Goal: Information Seeking & Learning: Learn about a topic

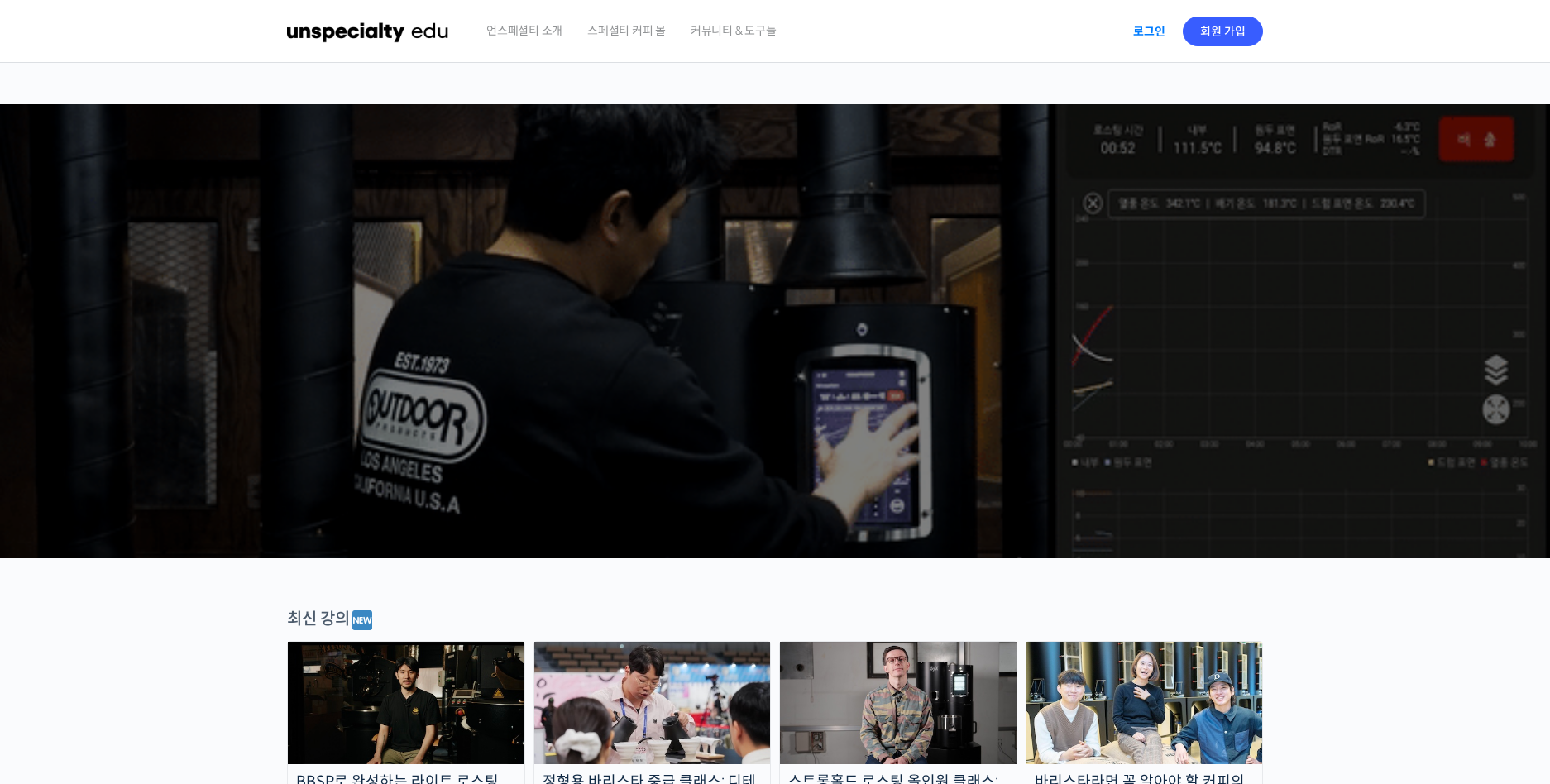
click at [1149, 27] on link "로그인" at bounding box center [1149, 31] width 52 height 38
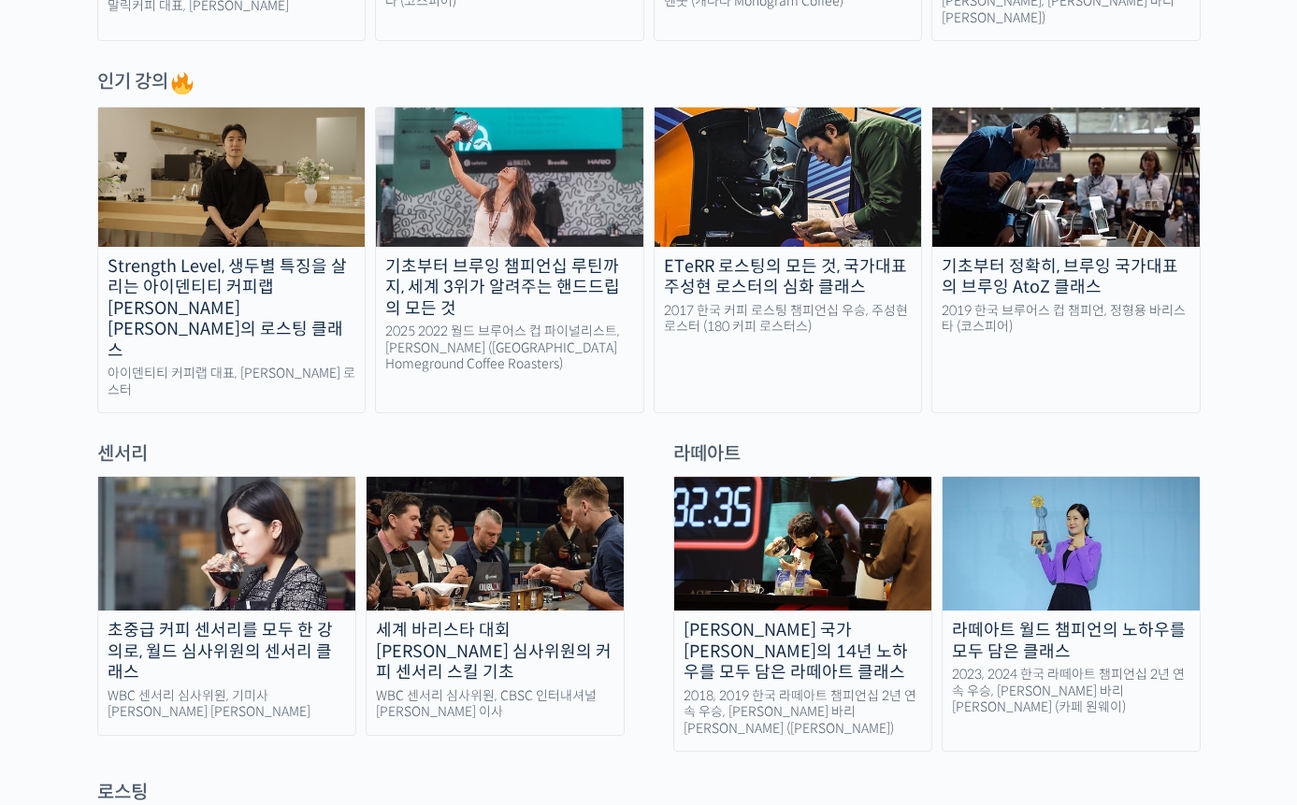
scroll to position [966, 0]
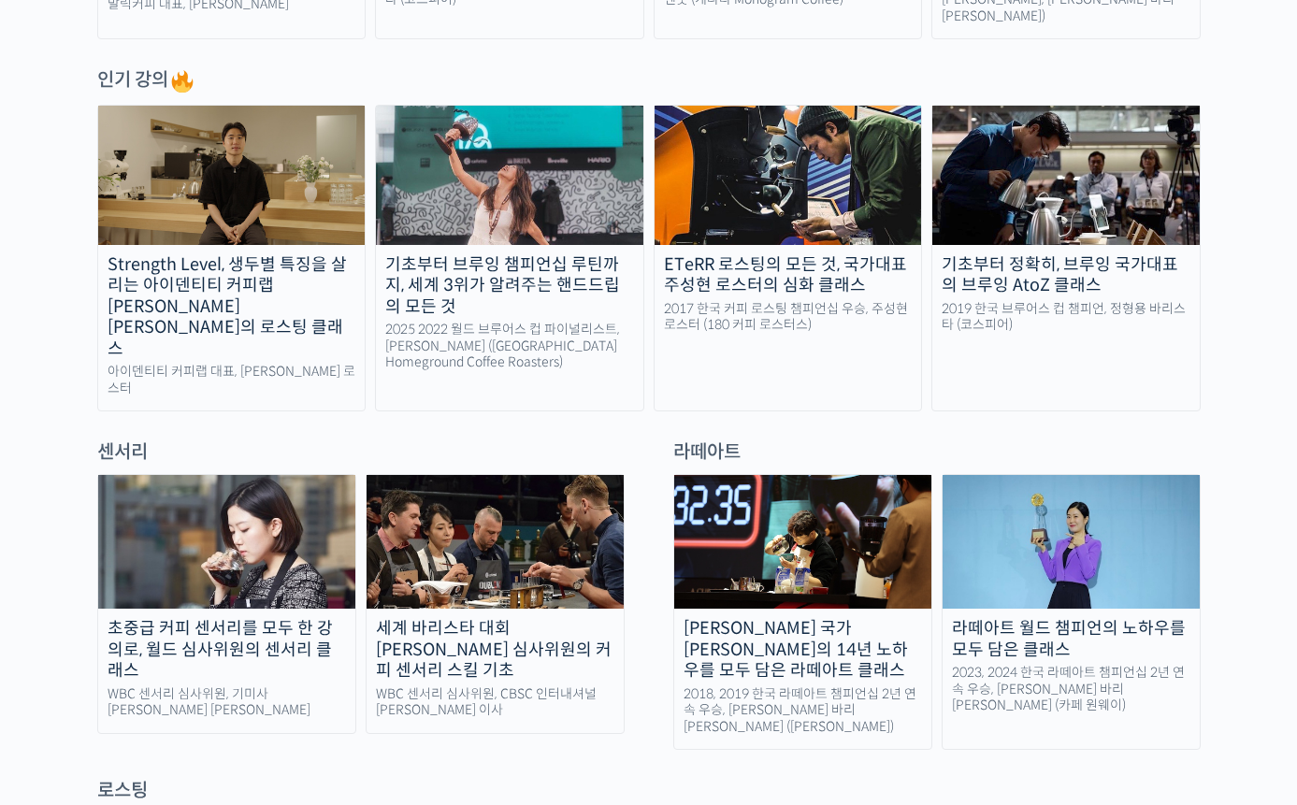
click at [234, 475] on img at bounding box center [226, 542] width 257 height 134
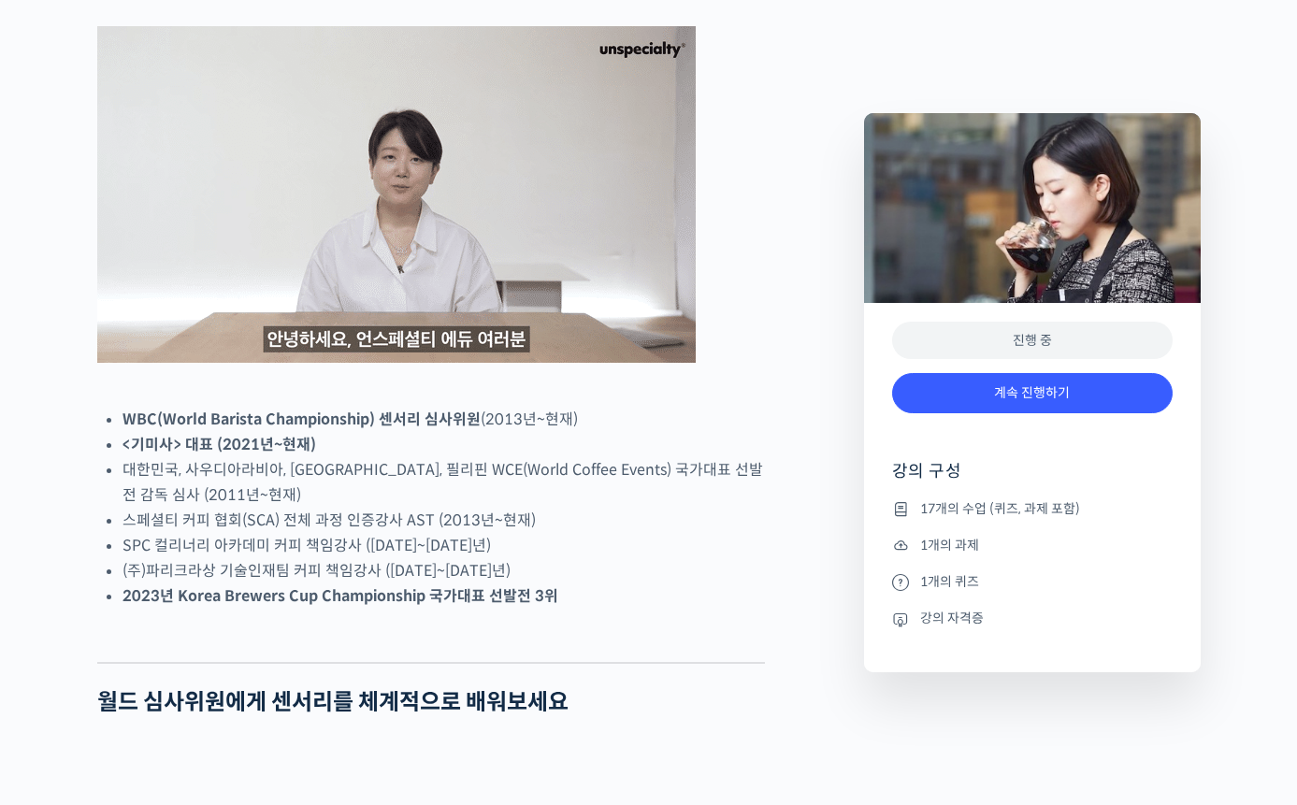
scroll to position [846, 0]
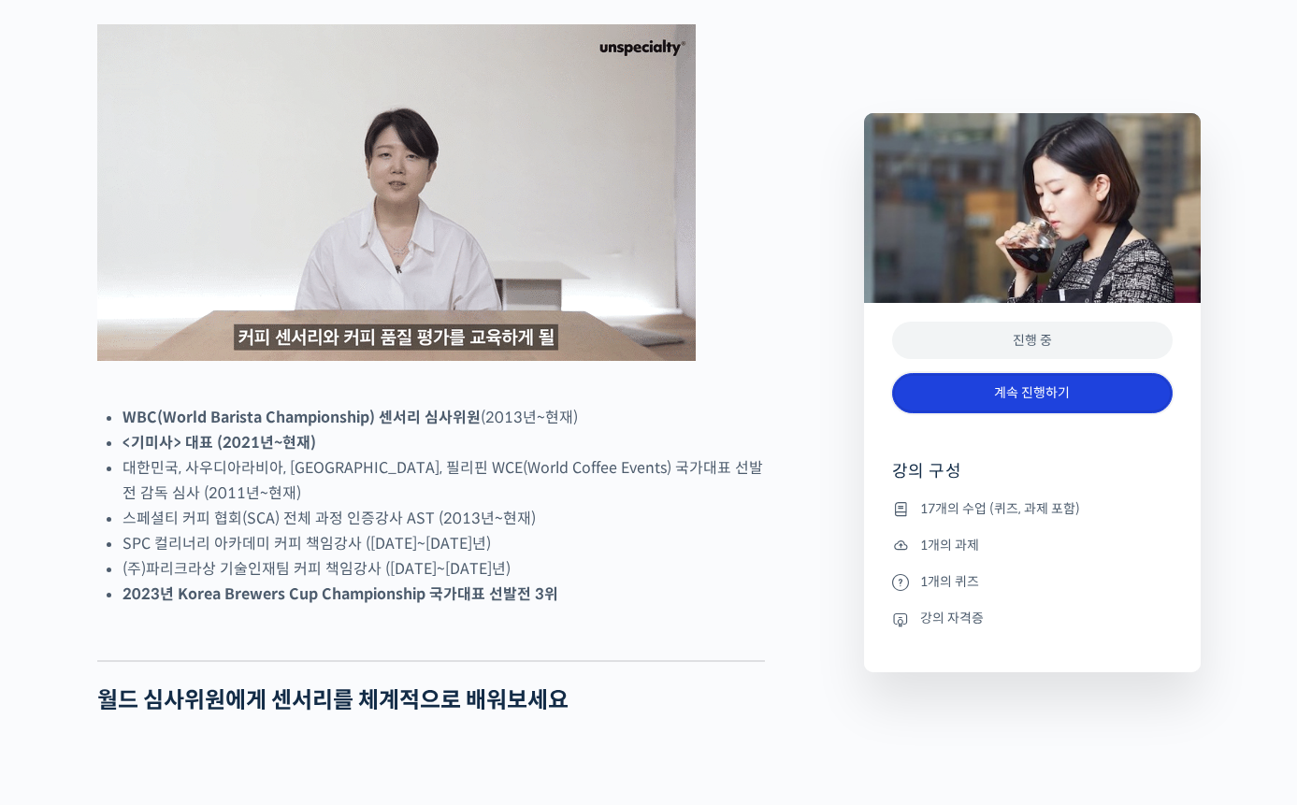
click at [1027, 384] on link "계속 진행하기" at bounding box center [1032, 393] width 281 height 40
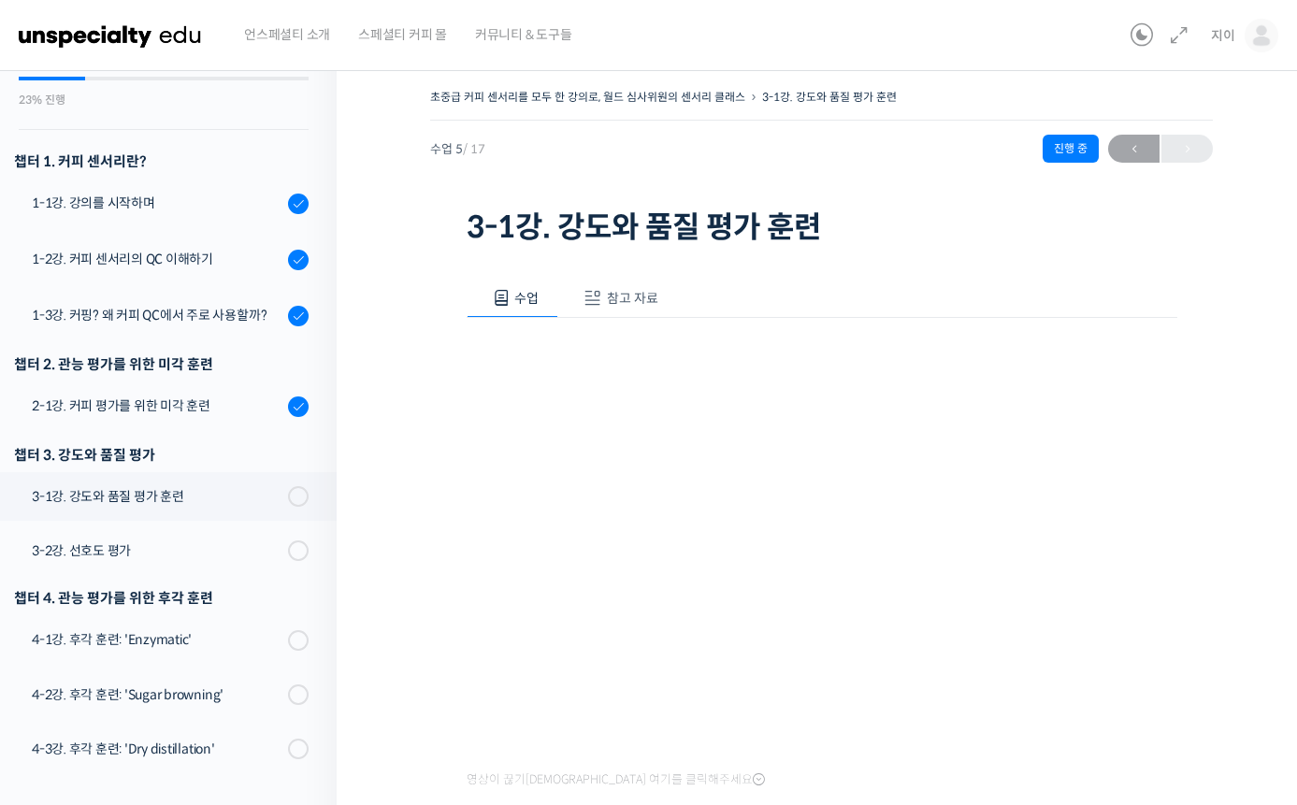
scroll to position [138, 0]
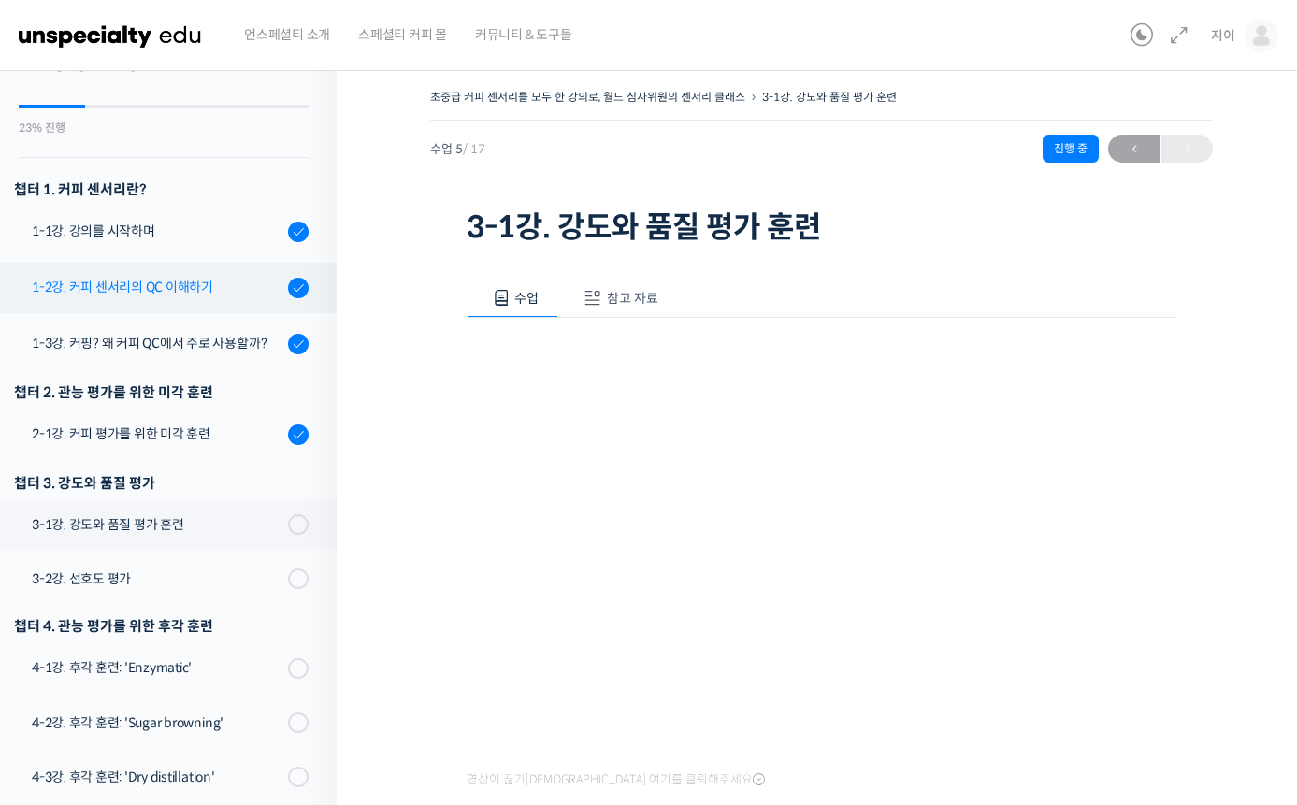
click at [160, 291] on div "1-2강. 커피 센서리의 QC 이해하기" at bounding box center [157, 287] width 251 height 21
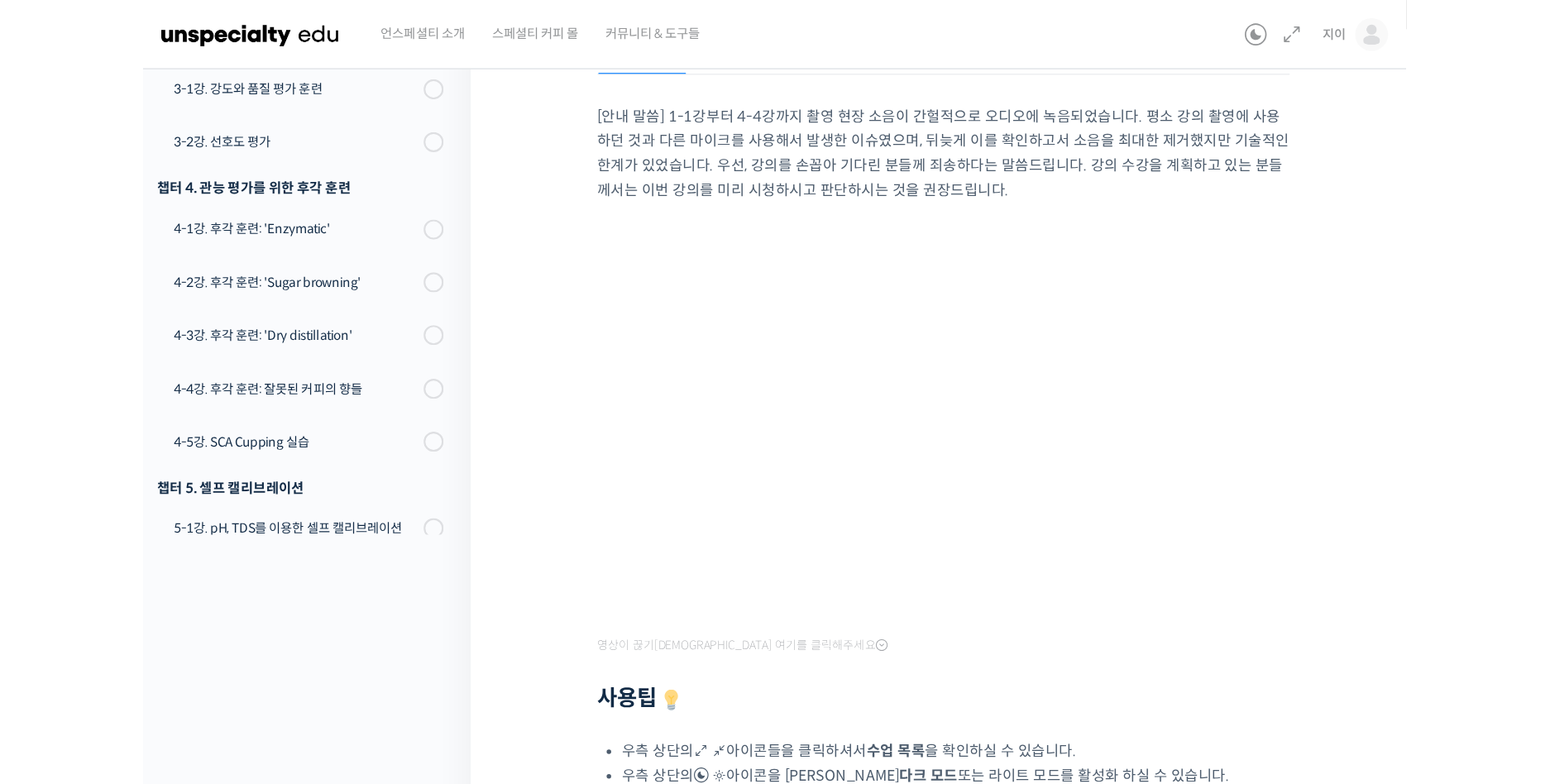
scroll to position [320, 0]
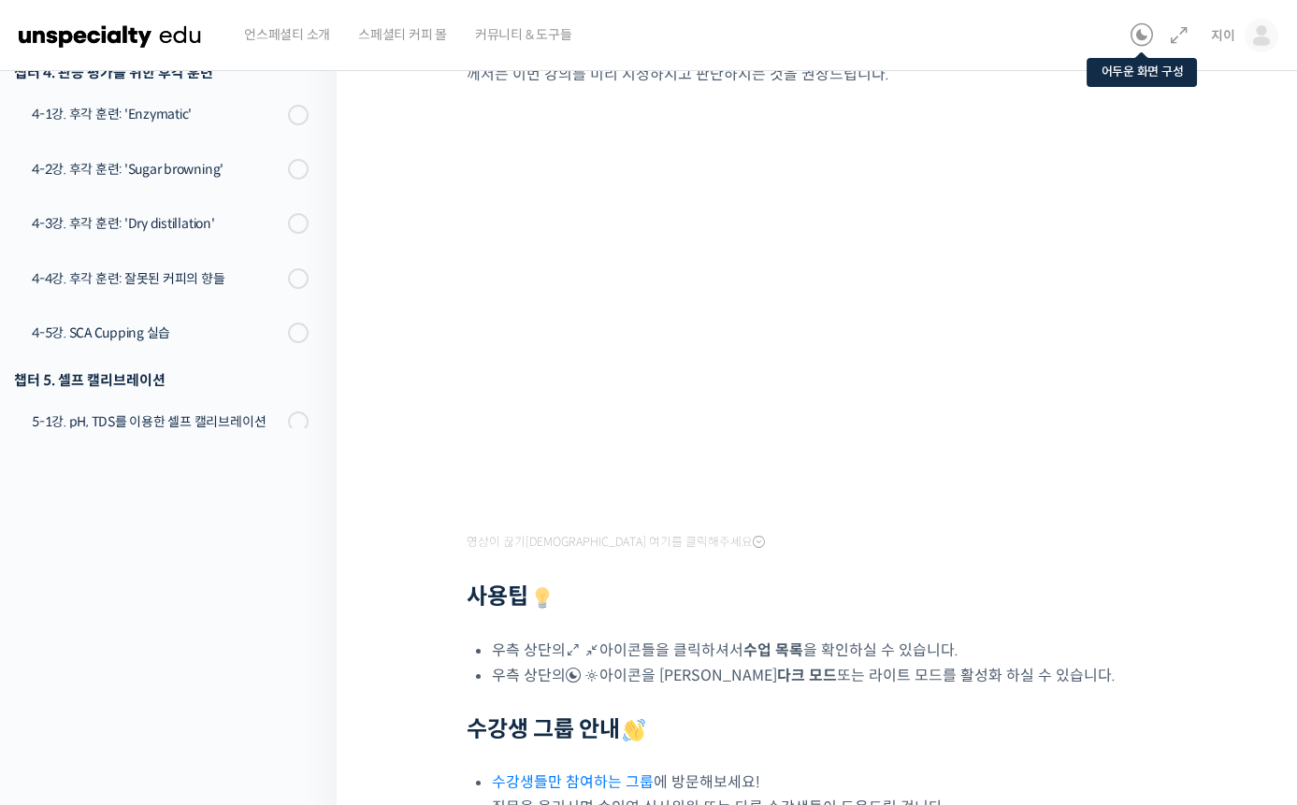
click at [1140, 39] on icon at bounding box center [1142, 35] width 22 height 22
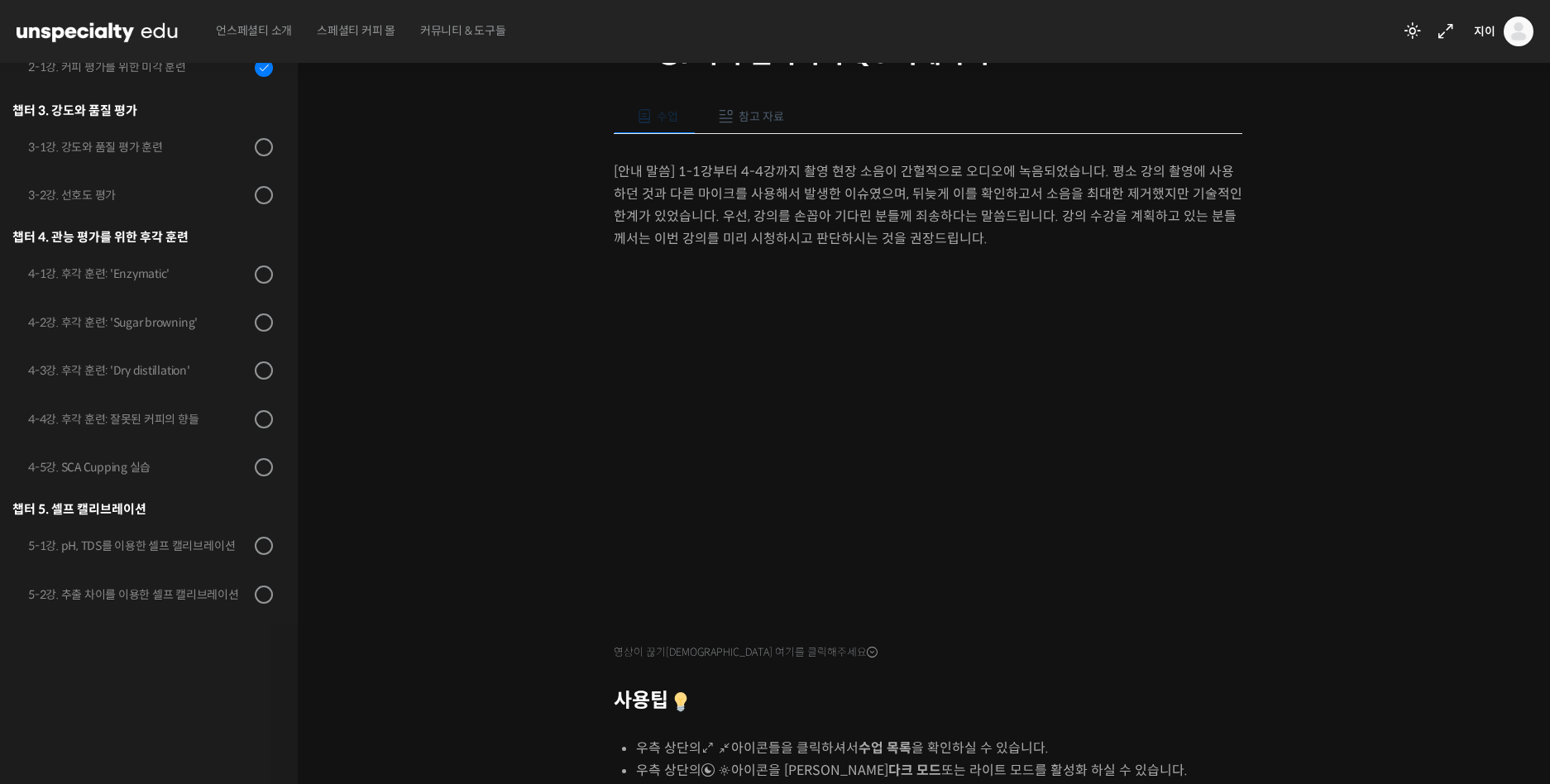
scroll to position [0, 0]
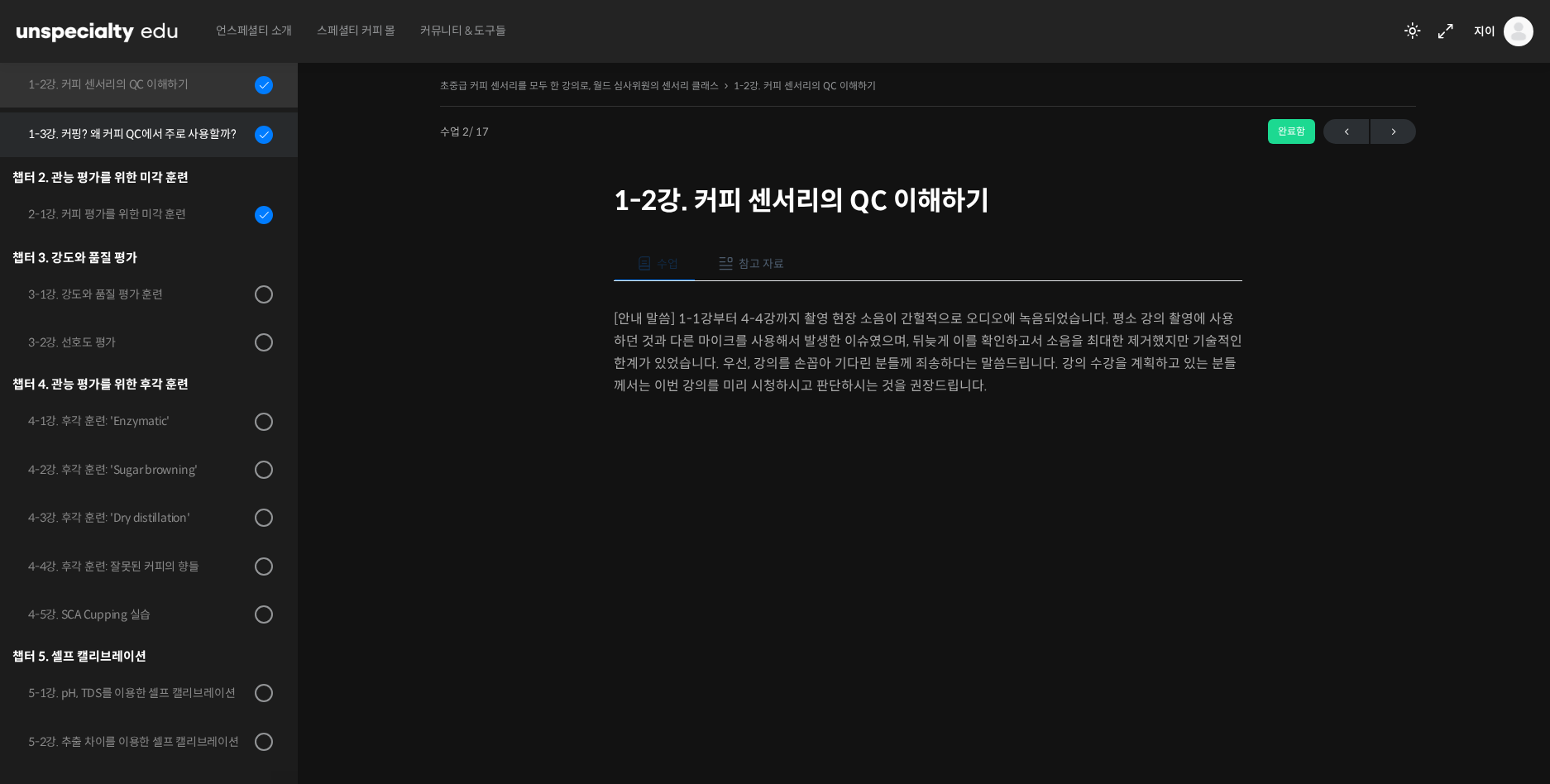
click at [115, 139] on div "1-3강. 커핑? 왜 커피 QC에서 주로 사용할까?" at bounding box center [139, 133] width 222 height 19
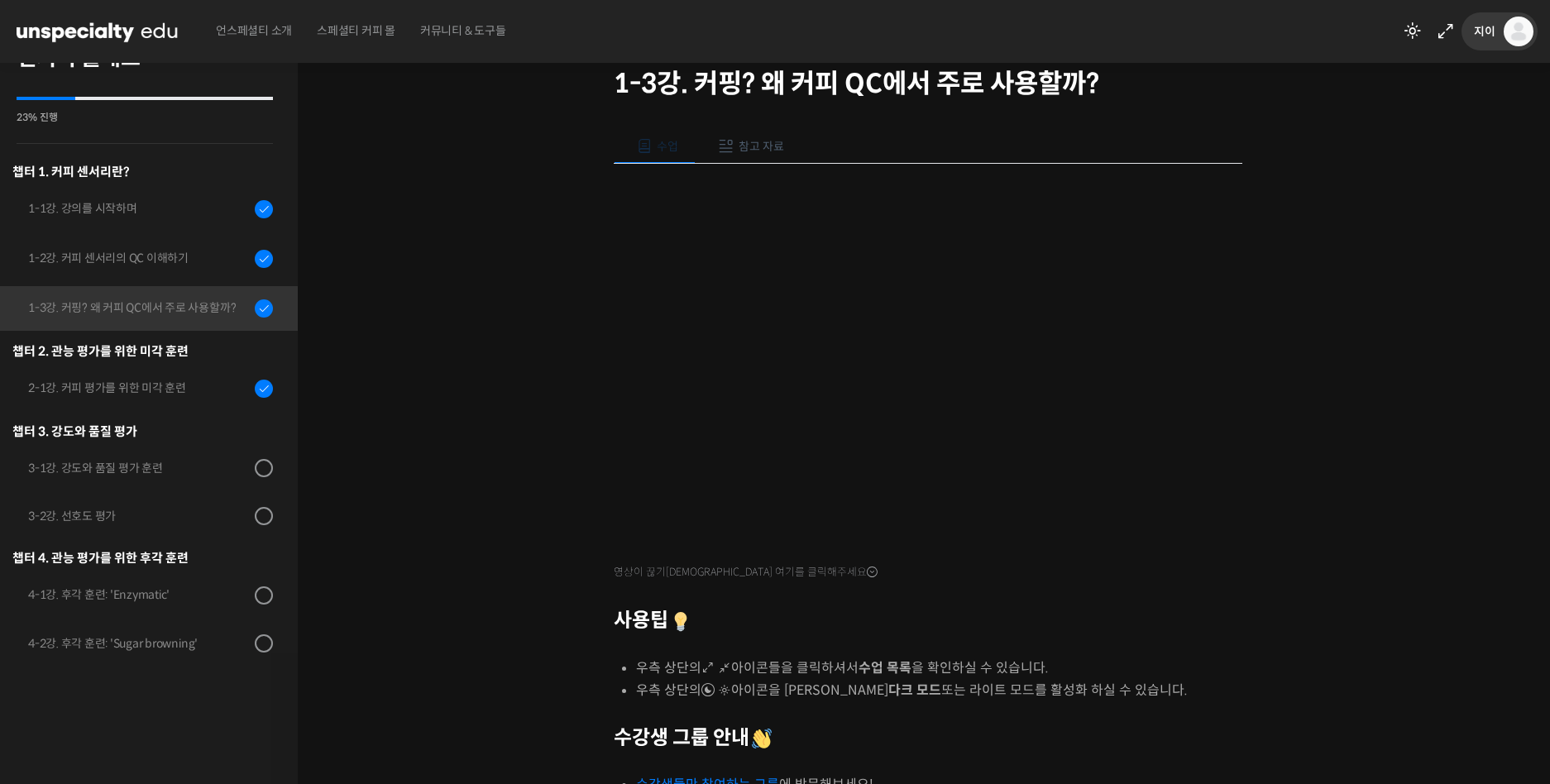
click at [1488, 31] on span "지이" at bounding box center [1485, 31] width 21 height 15
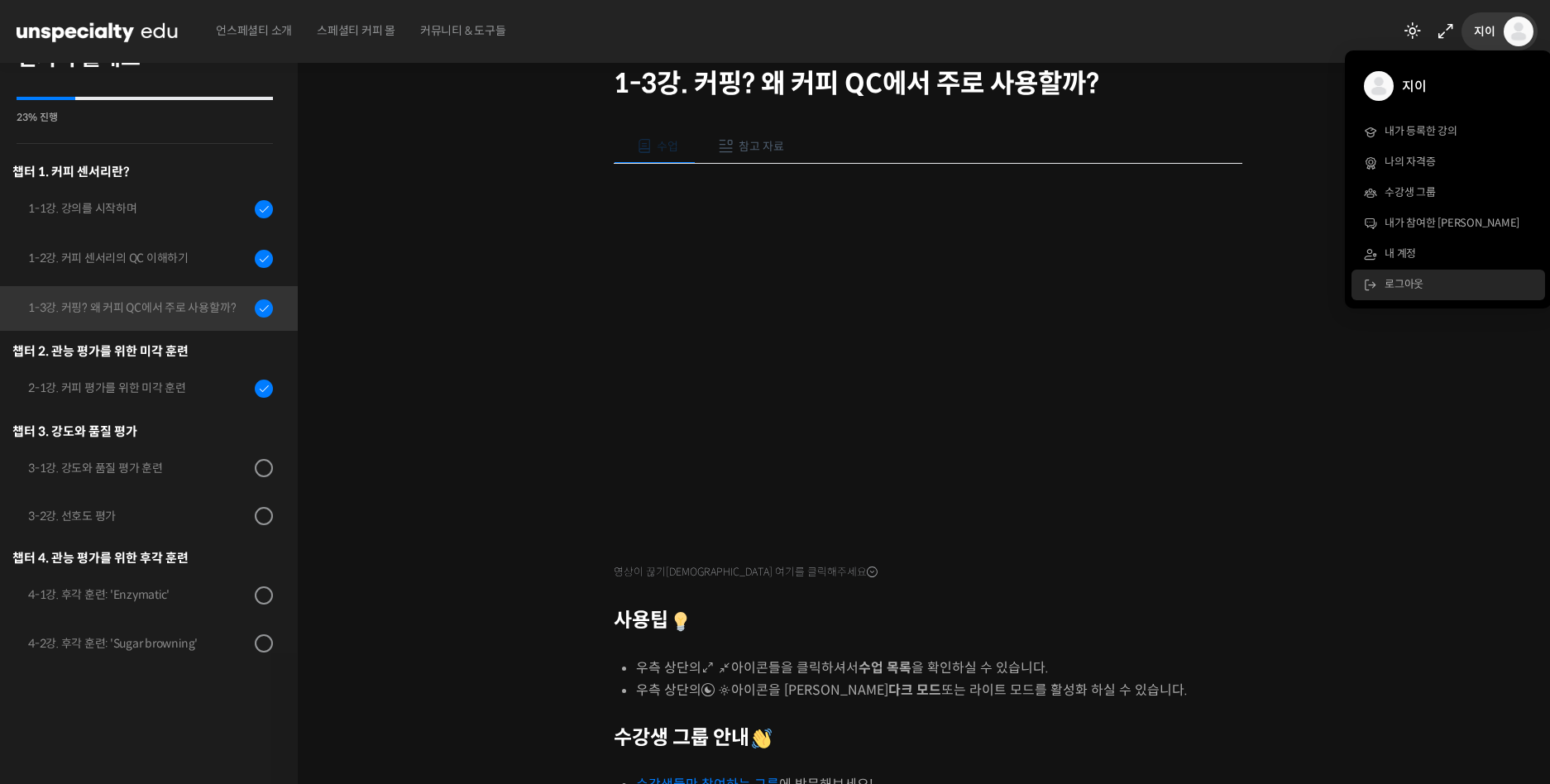
click at [1408, 284] on span "로그아웃" at bounding box center [1404, 284] width 39 height 14
